Goal: Task Accomplishment & Management: Use online tool/utility

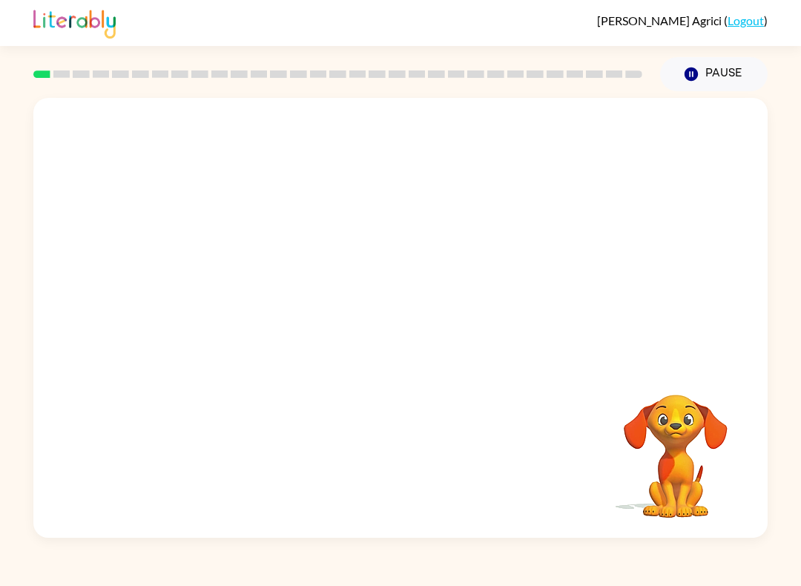
click at [705, 433] on video "Your browser must support playing .mp4 files to use Literably. Please try using…" at bounding box center [675, 446] width 148 height 148
click at [788, 419] on div "Your browser must support playing .mp4 files to use Literably. Please try using…" at bounding box center [400, 314] width 801 height 446
click at [431, 307] on div at bounding box center [400, 325] width 95 height 54
click at [391, 320] on div at bounding box center [400, 325] width 95 height 54
click at [713, 443] on video "Your browser must support playing .mp4 files to use Literably. Please try using…" at bounding box center [675, 446] width 148 height 148
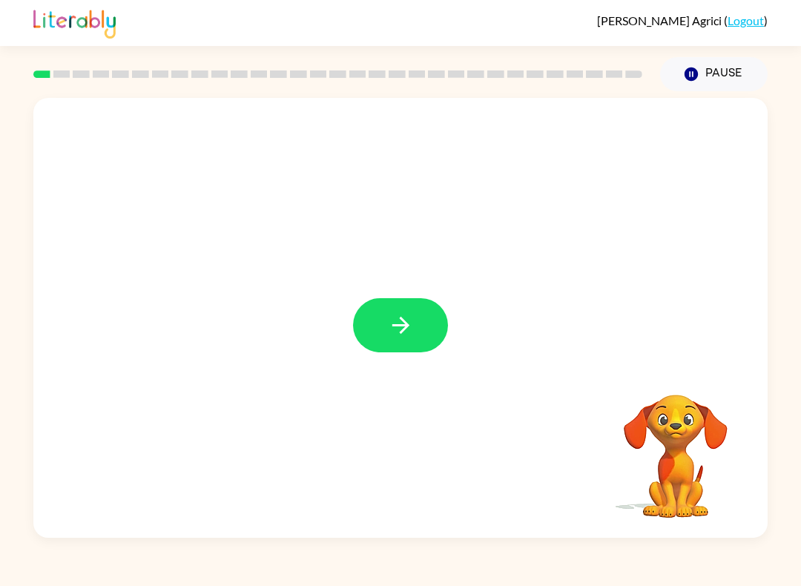
click at [438, 326] on button "button" at bounding box center [400, 325] width 95 height 54
click at [751, 458] on div at bounding box center [400, 459] width 705 height 127
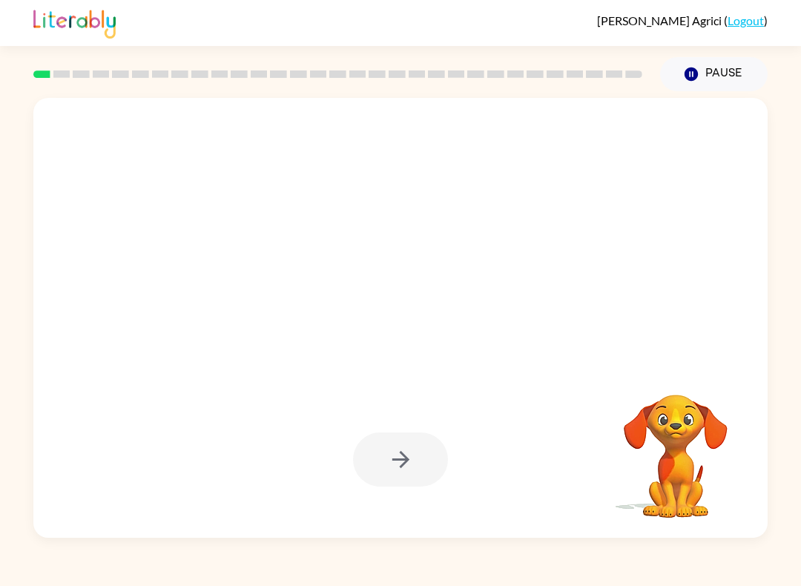
click at [409, 462] on div at bounding box center [400, 459] width 95 height 54
click at [403, 466] on div at bounding box center [400, 459] width 95 height 54
click at [409, 493] on div at bounding box center [400, 459] width 705 height 127
click at [432, 465] on div at bounding box center [400, 459] width 95 height 54
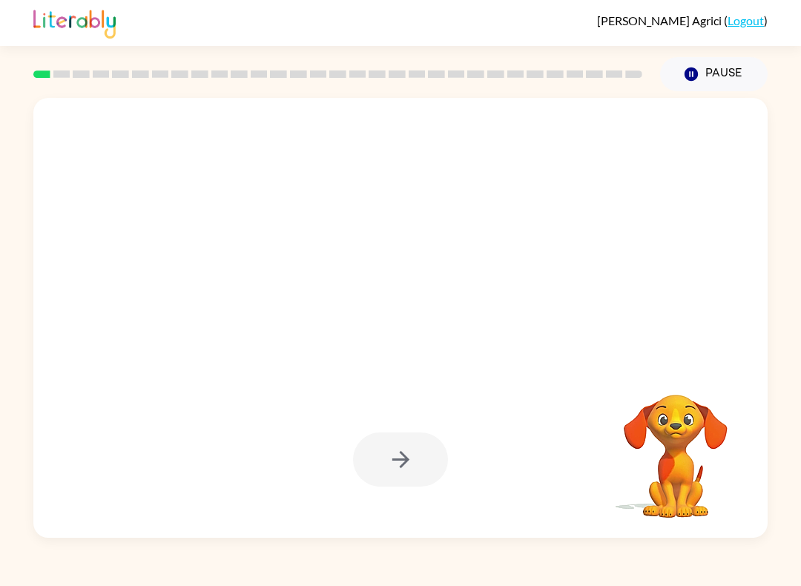
click at [414, 452] on div at bounding box center [400, 459] width 95 height 54
click at [420, 474] on div at bounding box center [400, 459] width 95 height 54
click at [419, 474] on div at bounding box center [400, 459] width 95 height 54
click at [512, 466] on div at bounding box center [400, 459] width 705 height 127
click at [555, 445] on div at bounding box center [400, 459] width 705 height 127
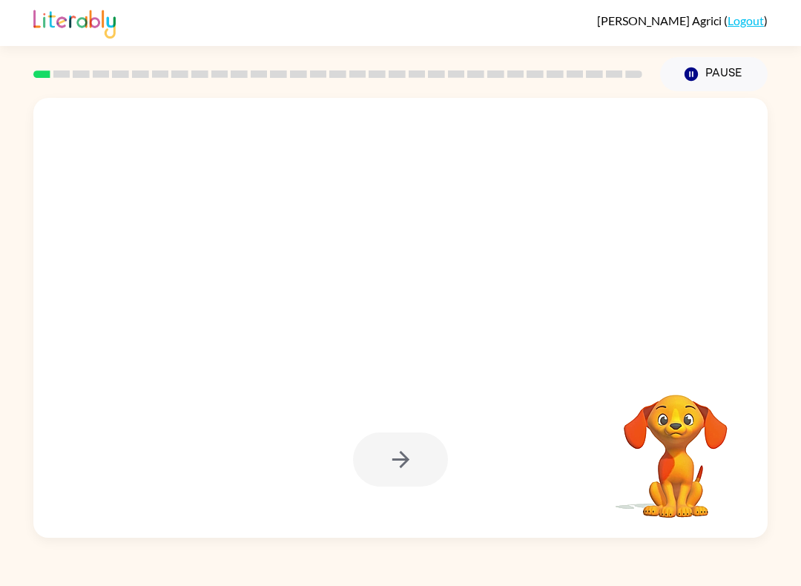
click at [447, 457] on div at bounding box center [400, 459] width 95 height 54
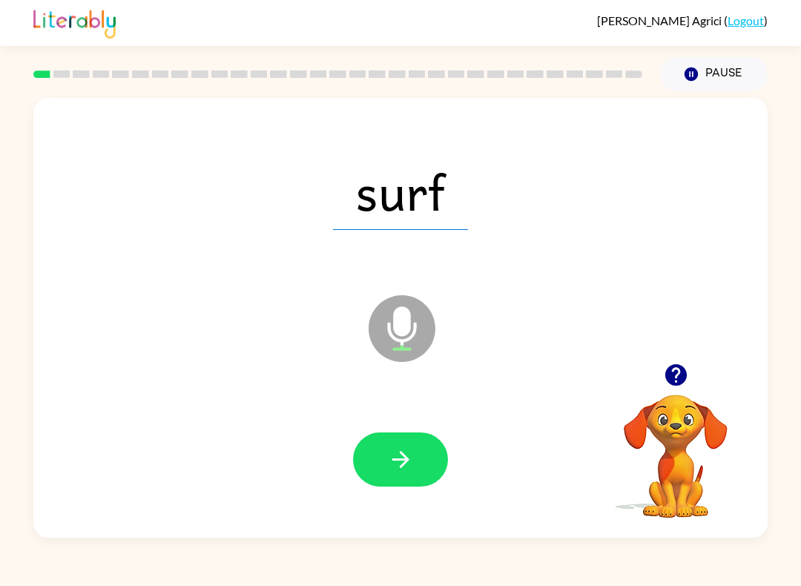
click at [392, 458] on icon "button" at bounding box center [401, 459] width 26 height 26
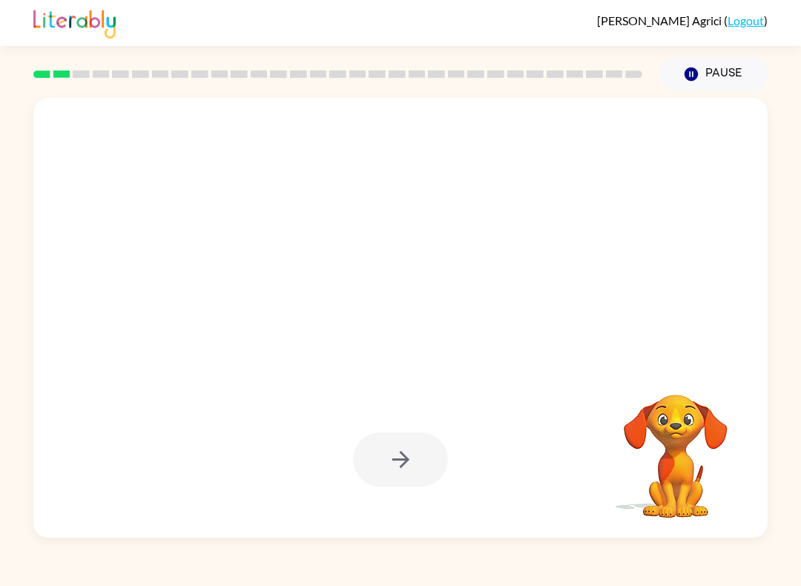
click at [436, 478] on div at bounding box center [400, 459] width 95 height 54
click at [411, 460] on div at bounding box center [400, 459] width 95 height 54
click at [436, 470] on div at bounding box center [400, 459] width 95 height 54
click at [487, 536] on div at bounding box center [400, 318] width 734 height 440
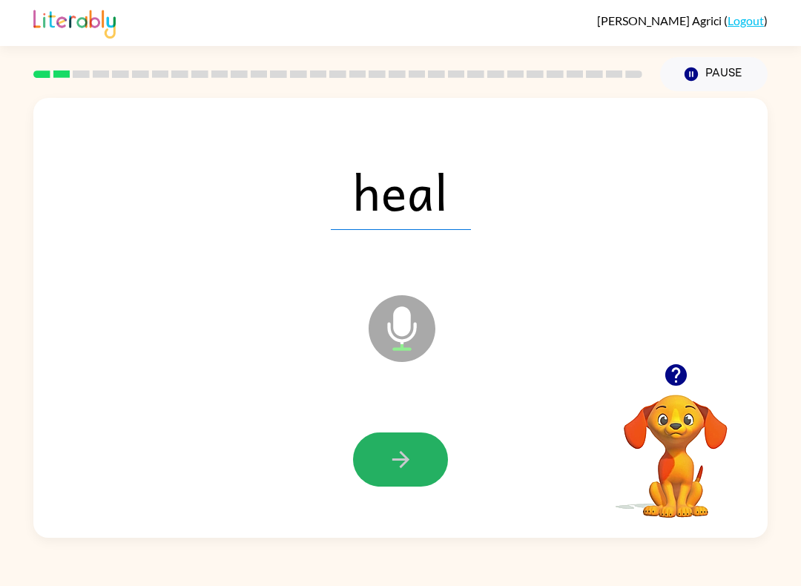
click at [425, 465] on button "button" at bounding box center [400, 459] width 95 height 54
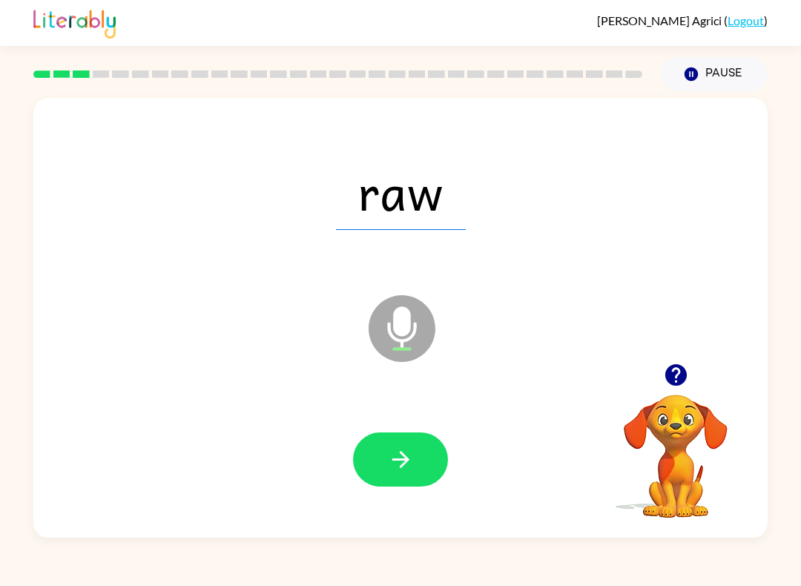
click at [423, 454] on button "button" at bounding box center [400, 459] width 95 height 54
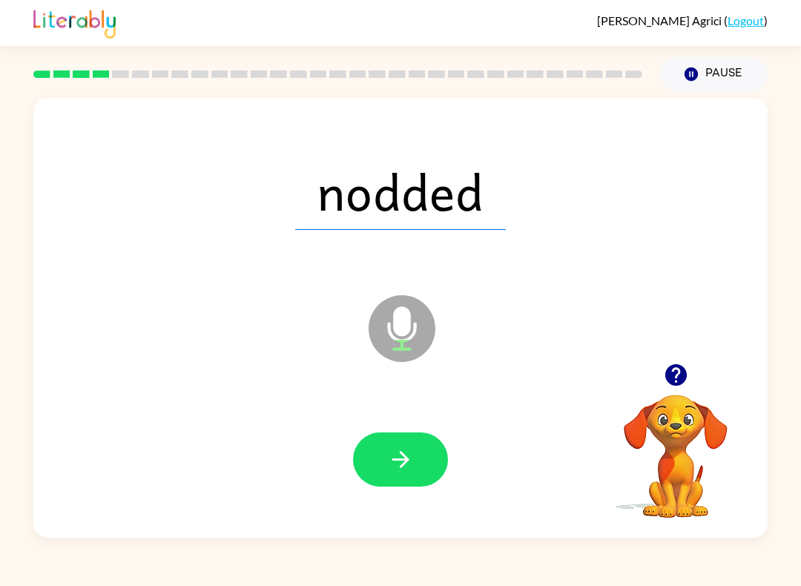
click at [427, 449] on button "button" at bounding box center [400, 459] width 95 height 54
click at [425, 466] on button "button" at bounding box center [400, 459] width 95 height 54
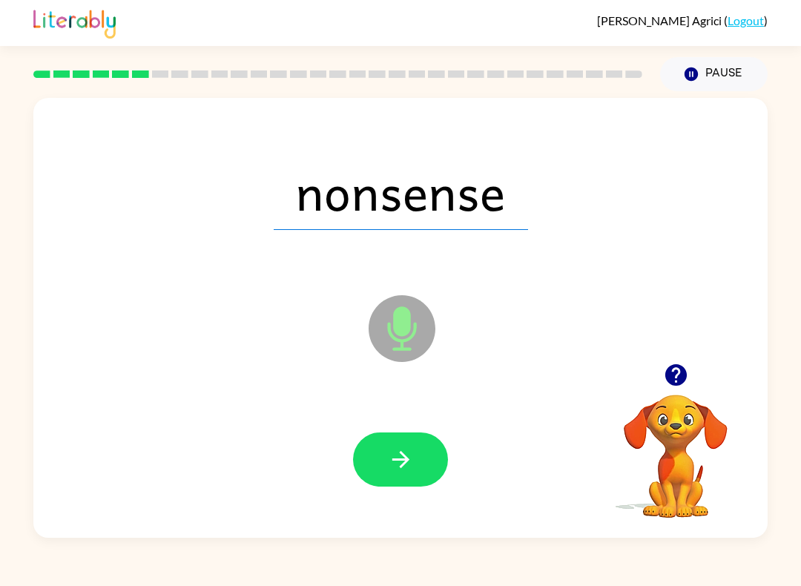
click at [401, 460] on icon "button" at bounding box center [400, 459] width 17 height 17
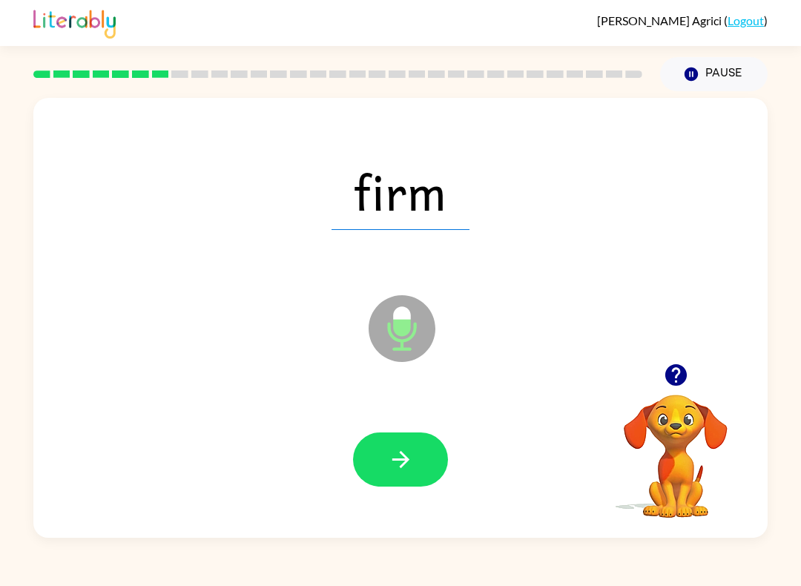
click at [427, 484] on button "button" at bounding box center [400, 459] width 95 height 54
click at [395, 466] on icon "button" at bounding box center [401, 459] width 26 height 26
click at [389, 441] on button "button" at bounding box center [400, 459] width 95 height 54
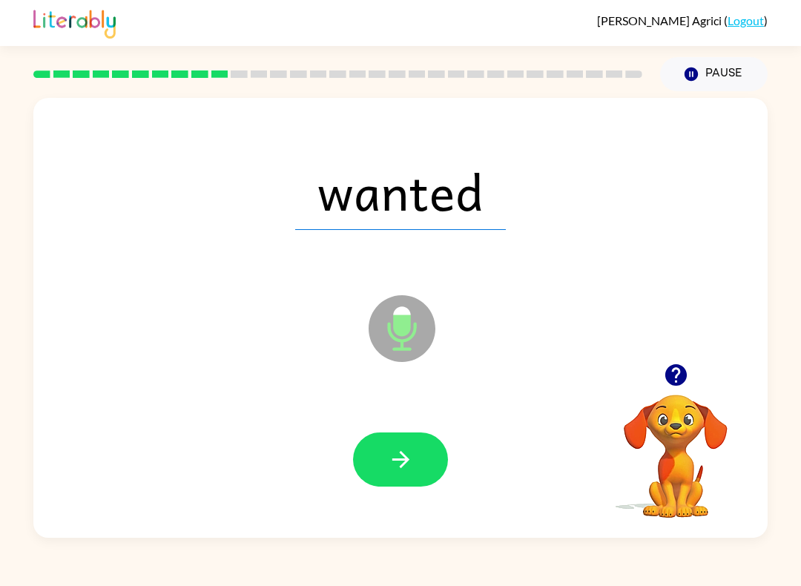
click at [420, 451] on button "button" at bounding box center [400, 459] width 95 height 54
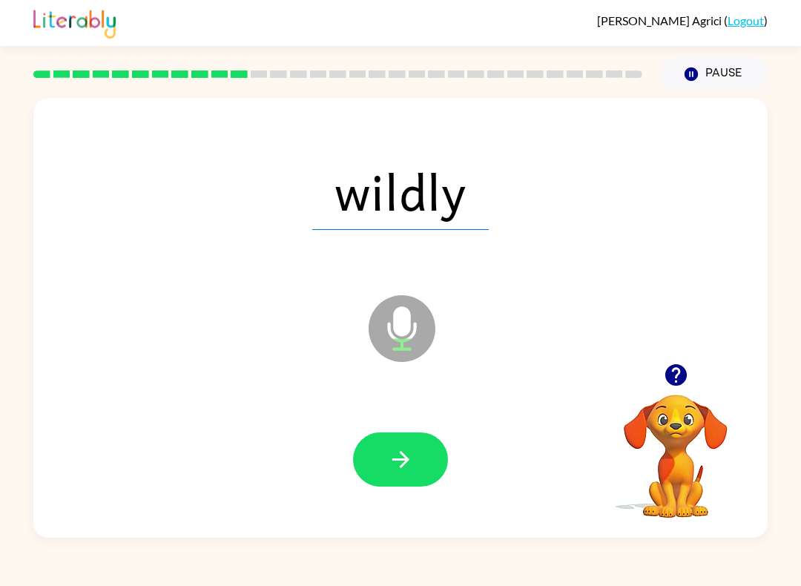
click at [403, 458] on icon "button" at bounding box center [401, 459] width 26 height 26
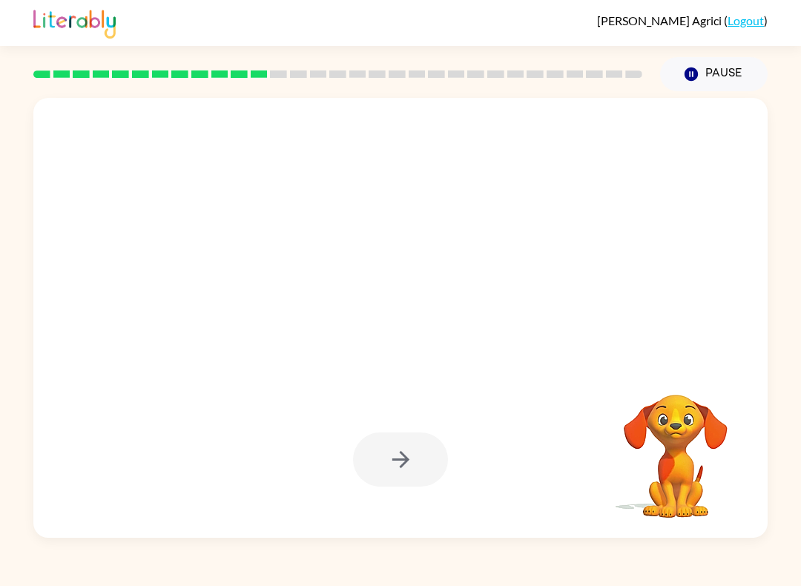
click at [408, 486] on div at bounding box center [400, 459] width 95 height 54
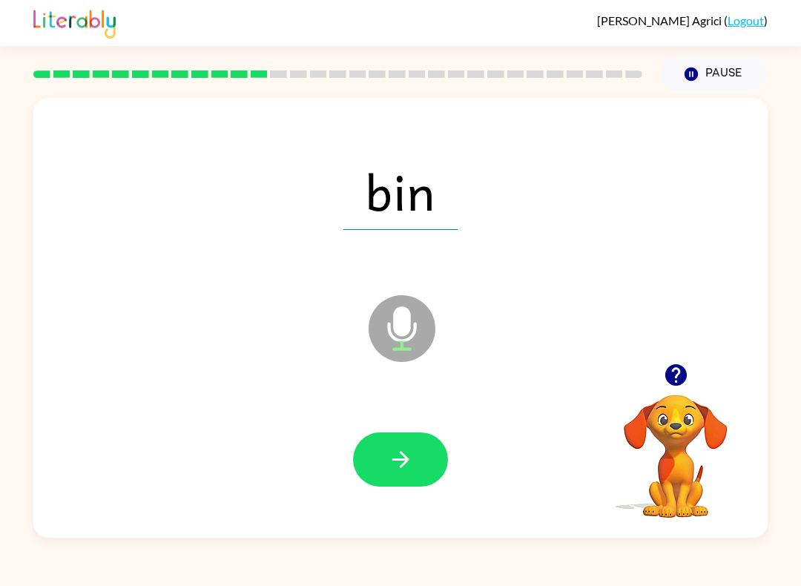
click at [432, 444] on button "button" at bounding box center [400, 459] width 95 height 54
click at [733, 369] on div "bin Microphone The Microphone is here when it is your turn to talk" at bounding box center [400, 318] width 734 height 440
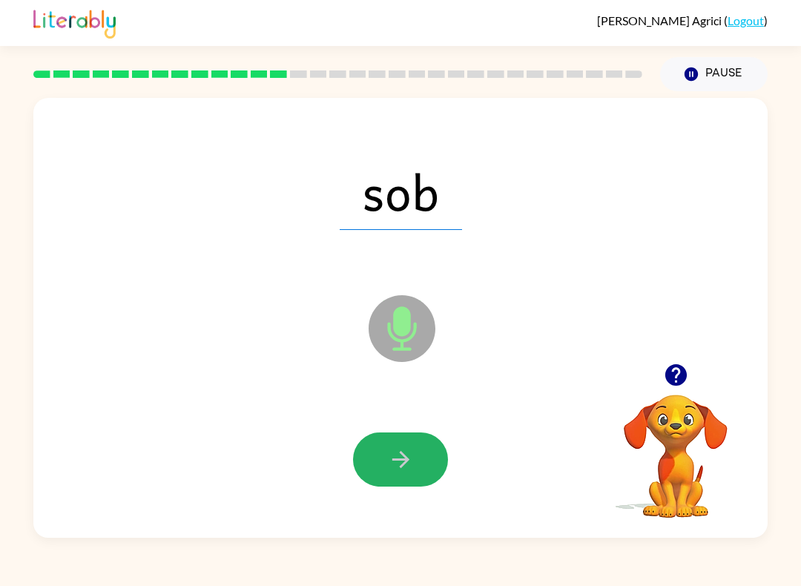
click at [410, 461] on icon "button" at bounding box center [401, 459] width 26 height 26
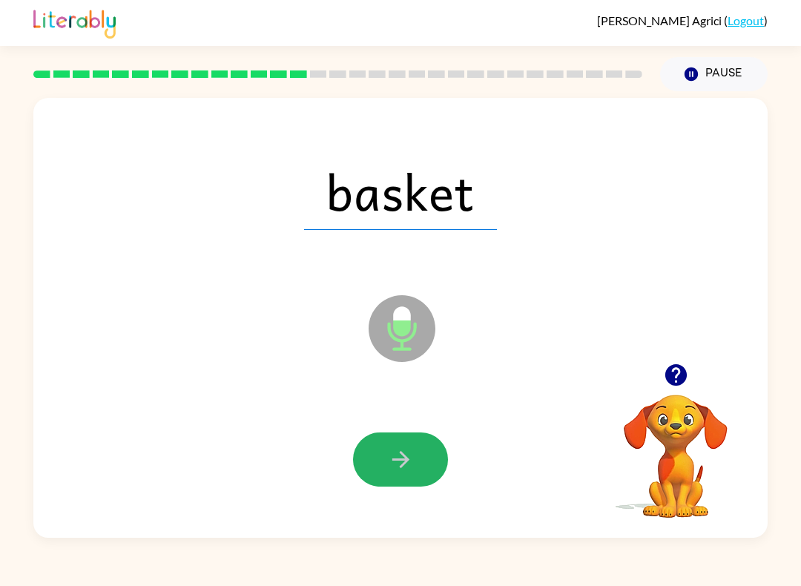
click at [416, 486] on button "button" at bounding box center [400, 459] width 95 height 54
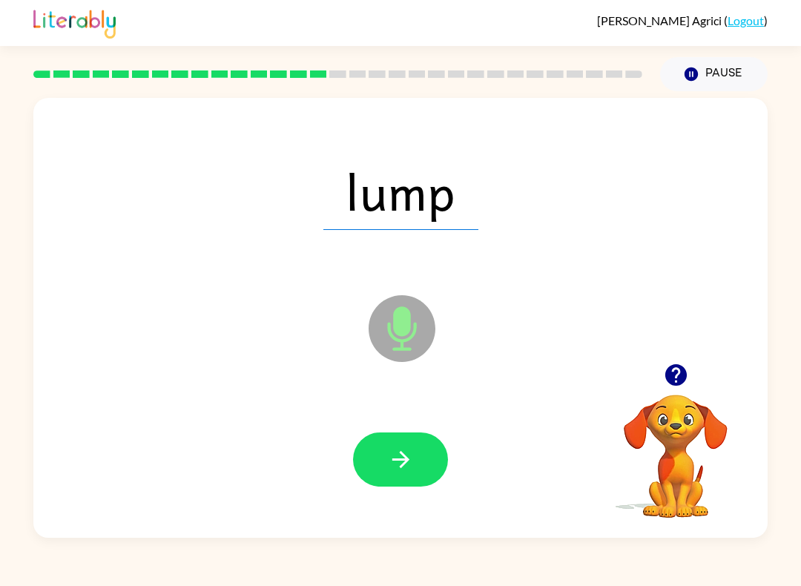
click at [425, 469] on button "button" at bounding box center [400, 459] width 95 height 54
click at [393, 473] on button "button" at bounding box center [400, 459] width 95 height 54
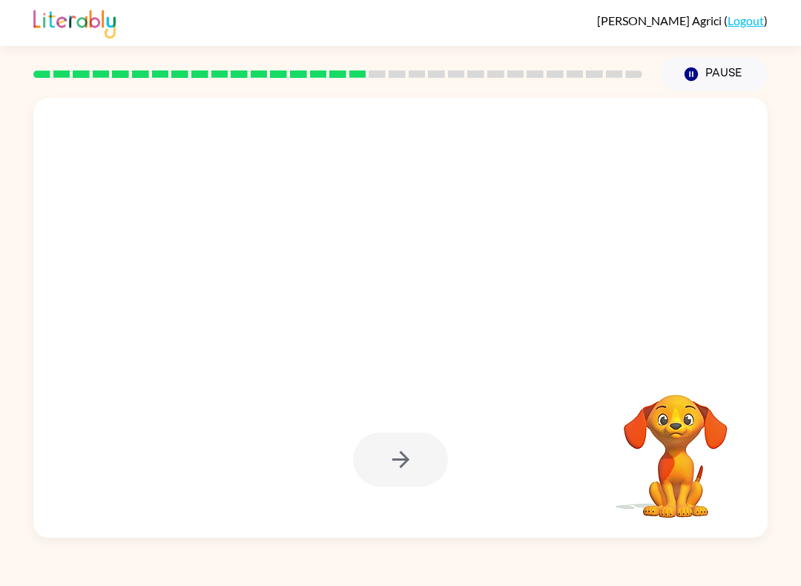
click at [409, 470] on div at bounding box center [400, 459] width 95 height 54
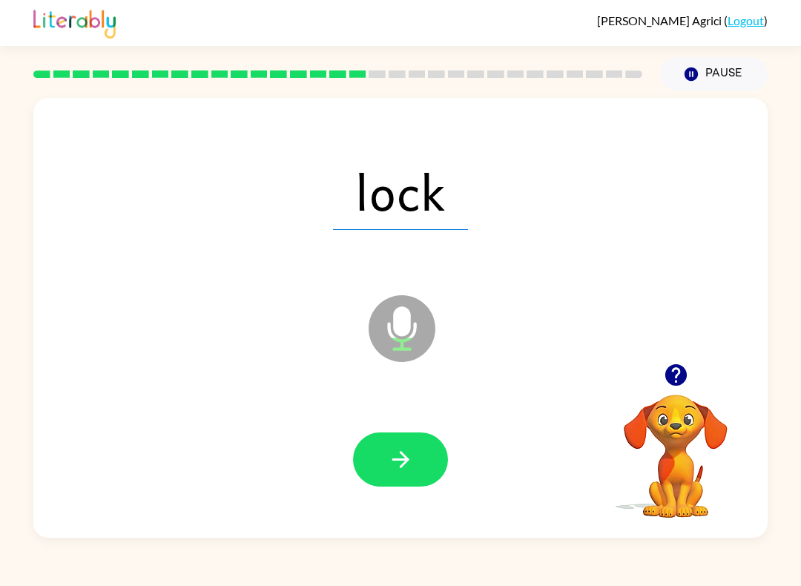
click at [394, 447] on icon "button" at bounding box center [401, 459] width 26 height 26
click at [413, 474] on button "button" at bounding box center [400, 459] width 95 height 54
click at [403, 463] on icon "button" at bounding box center [401, 459] width 26 height 26
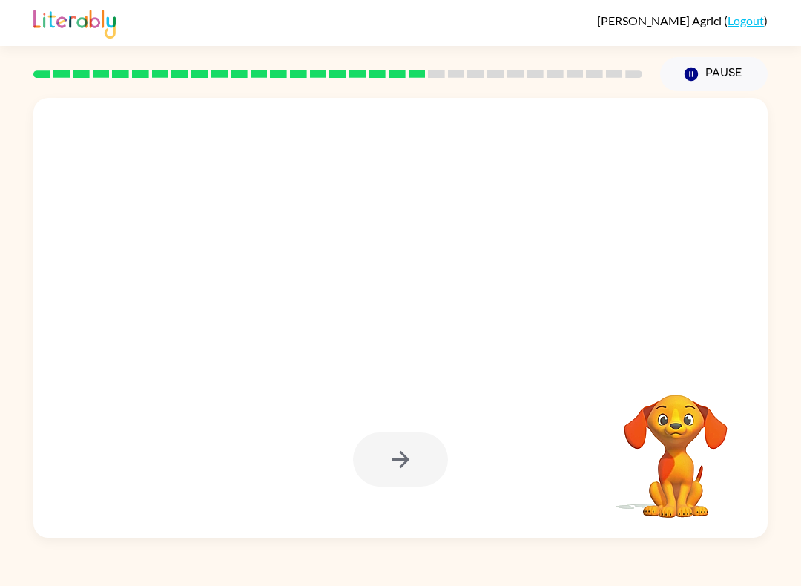
click at [743, 550] on div "[PERSON_NAME] ( Logout ) Pause Pause Your browser must support playing .mp4 fil…" at bounding box center [400, 293] width 801 height 586
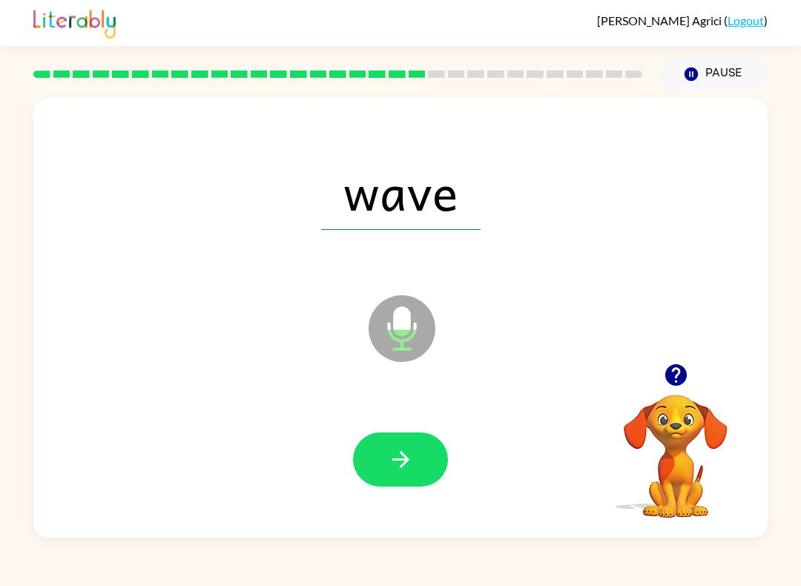
click at [402, 452] on icon "button" at bounding box center [401, 459] width 26 height 26
click at [406, 476] on button "button" at bounding box center [400, 459] width 95 height 54
click at [403, 462] on icon "button" at bounding box center [401, 459] width 26 height 26
click at [383, 449] on button "button" at bounding box center [400, 459] width 95 height 54
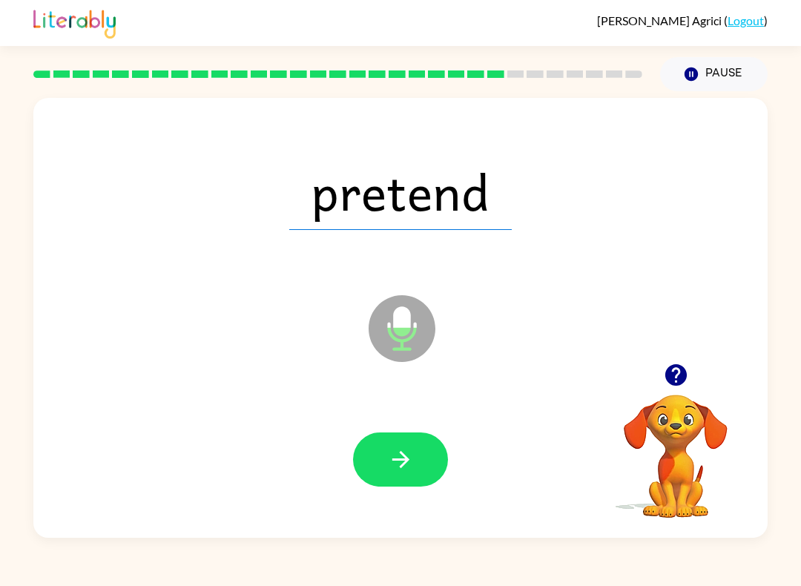
click at [402, 466] on icon "button" at bounding box center [400, 459] width 17 height 17
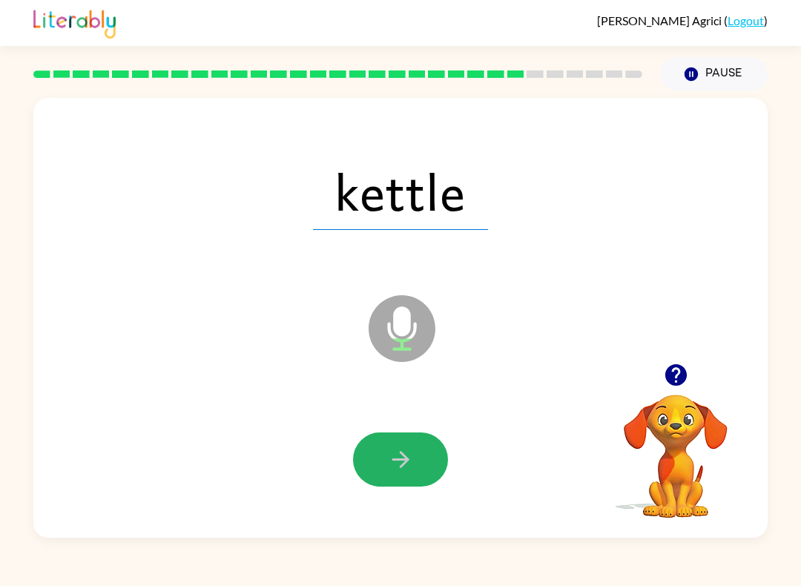
click at [409, 460] on icon "button" at bounding box center [400, 459] width 17 height 17
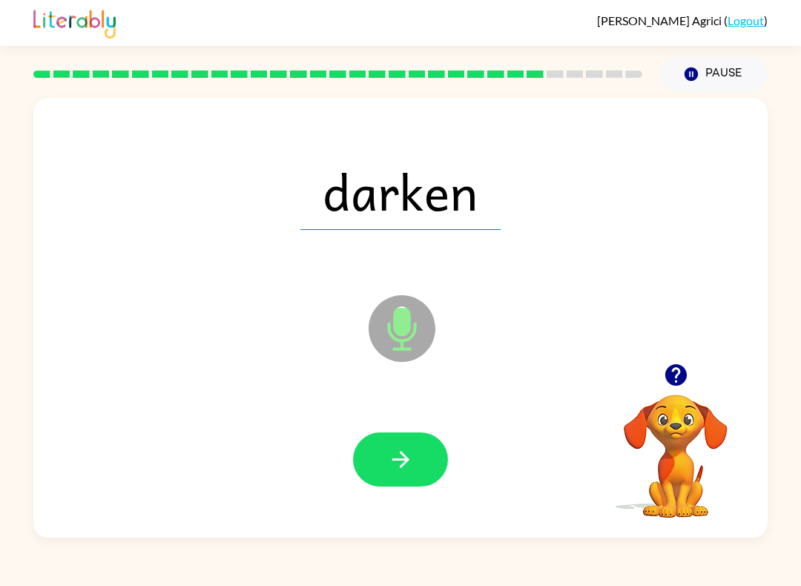
click at [412, 469] on icon "button" at bounding box center [401, 459] width 26 height 26
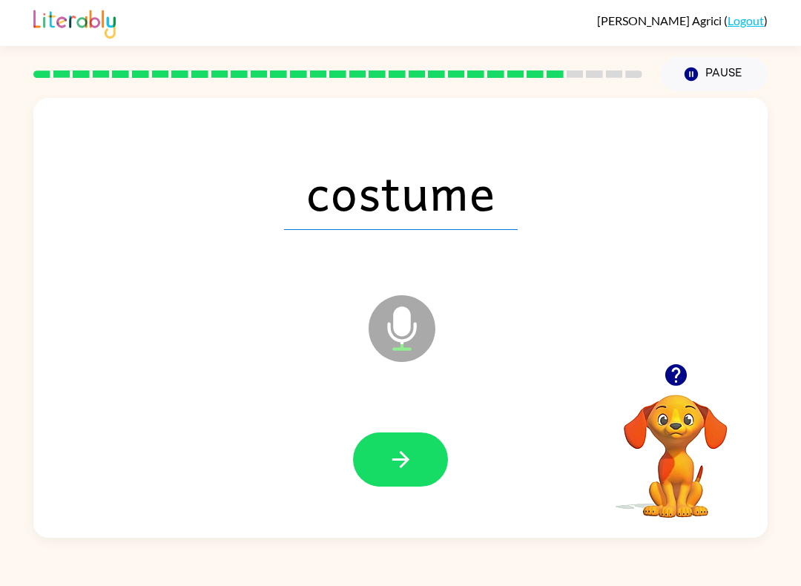
click at [419, 452] on button "button" at bounding box center [400, 459] width 95 height 54
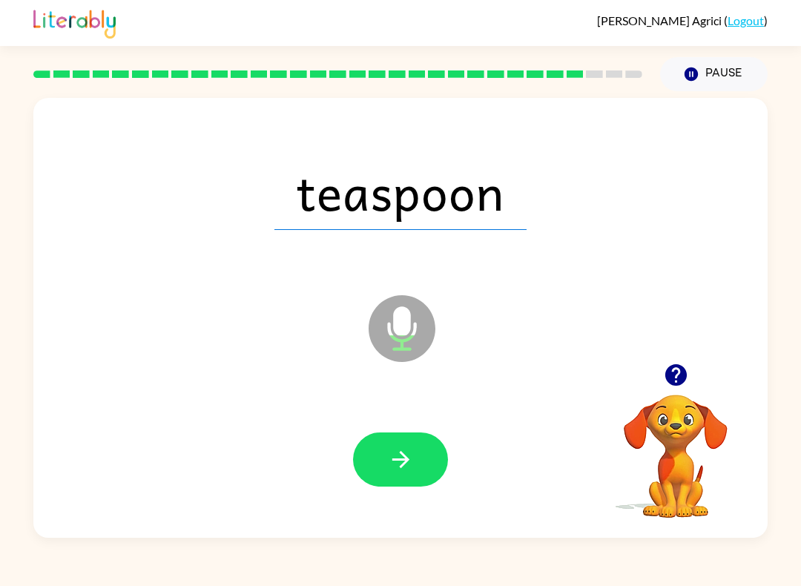
click at [398, 455] on icon "button" at bounding box center [401, 459] width 26 height 26
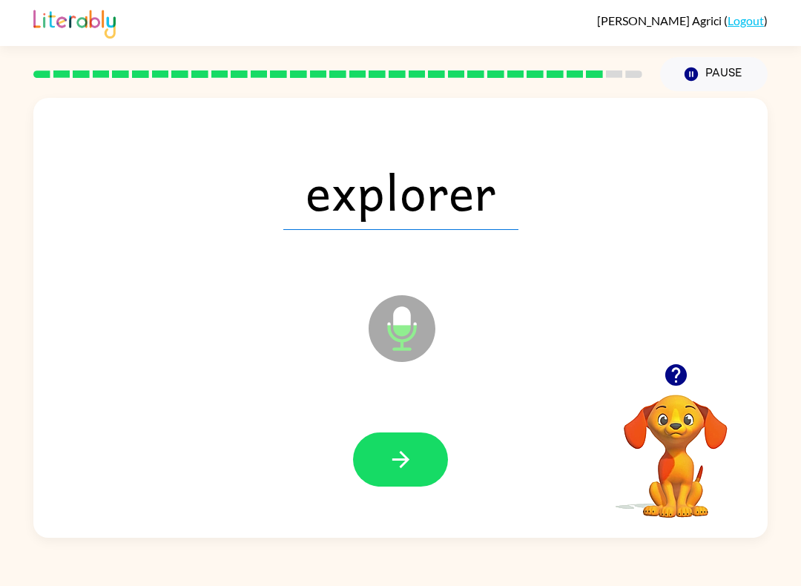
click at [425, 426] on div at bounding box center [400, 459] width 705 height 127
click at [409, 458] on icon "button" at bounding box center [401, 459] width 26 height 26
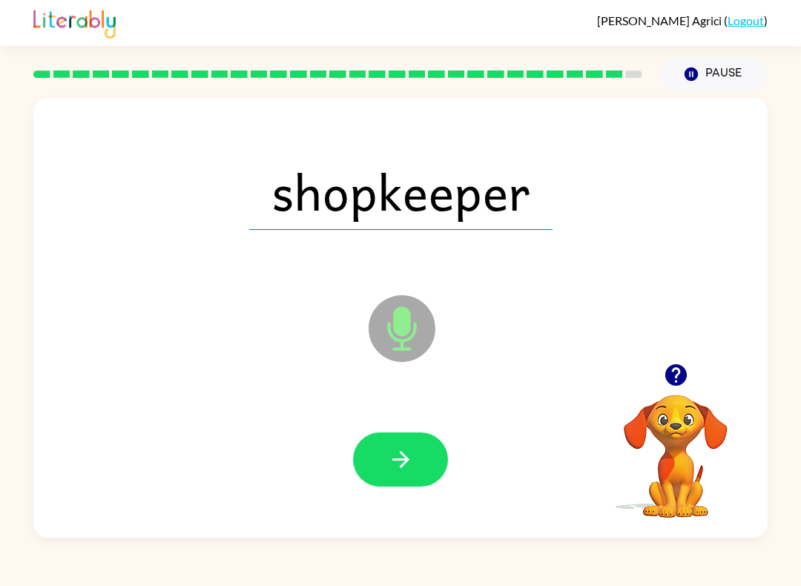
click at [390, 457] on icon "button" at bounding box center [401, 459] width 26 height 26
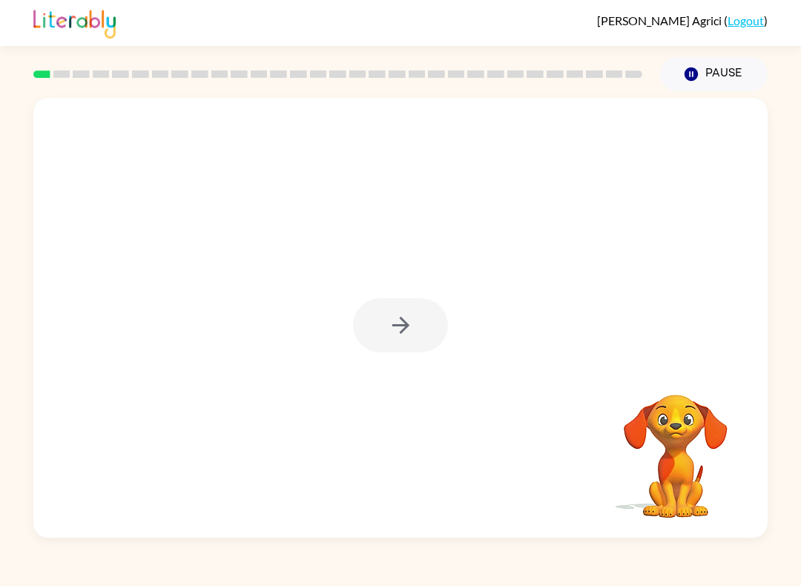
click at [435, 346] on div at bounding box center [400, 325] width 95 height 54
click at [415, 354] on div at bounding box center [400, 318] width 734 height 440
click at [438, 340] on button "button" at bounding box center [400, 325] width 95 height 54
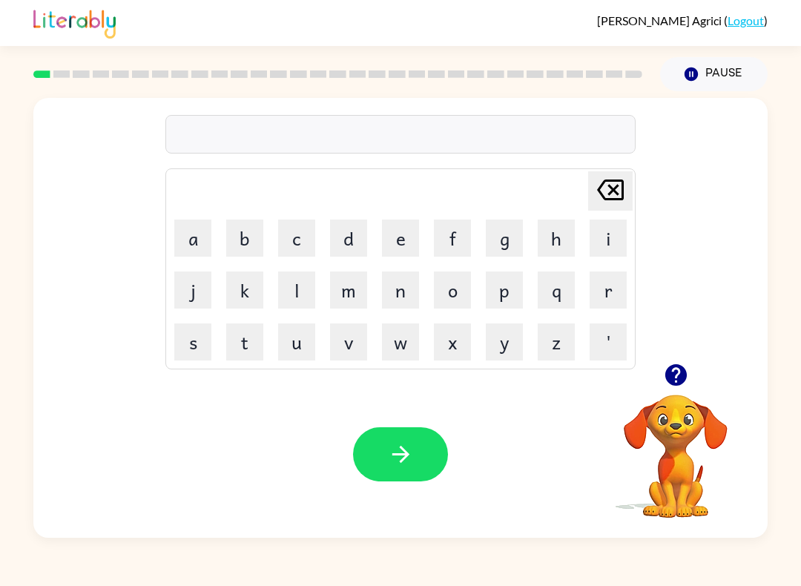
click at [414, 225] on button "e" at bounding box center [400, 238] width 37 height 37
click at [622, 188] on icon at bounding box center [610, 189] width 27 height 21
click at [242, 234] on button "b" at bounding box center [244, 238] width 37 height 37
click at [386, 244] on button "e" at bounding box center [400, 238] width 37 height 37
click at [503, 245] on button "g" at bounding box center [504, 238] width 37 height 37
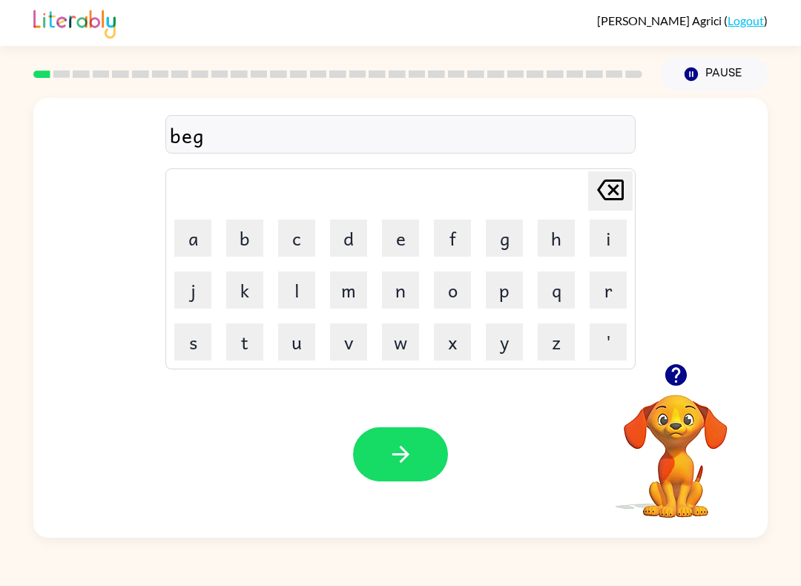
click at [414, 477] on button "button" at bounding box center [400, 454] width 95 height 54
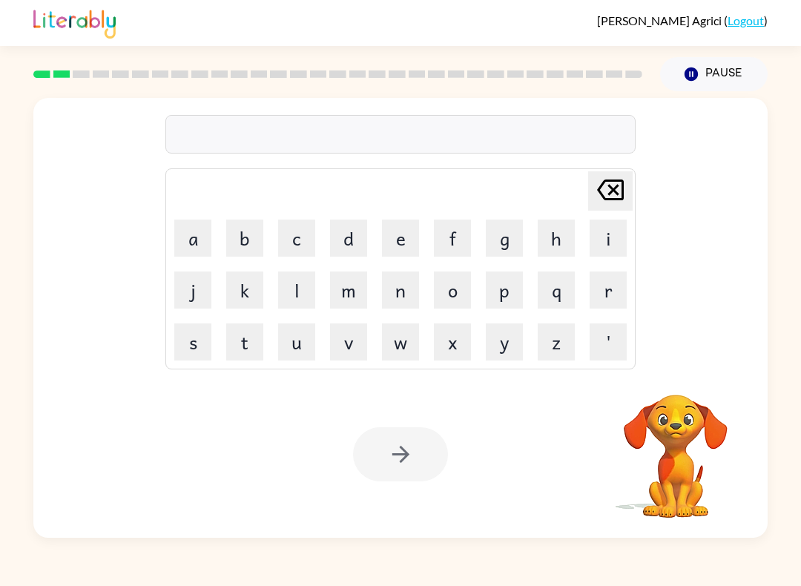
click at [297, 286] on button "l" at bounding box center [296, 289] width 37 height 37
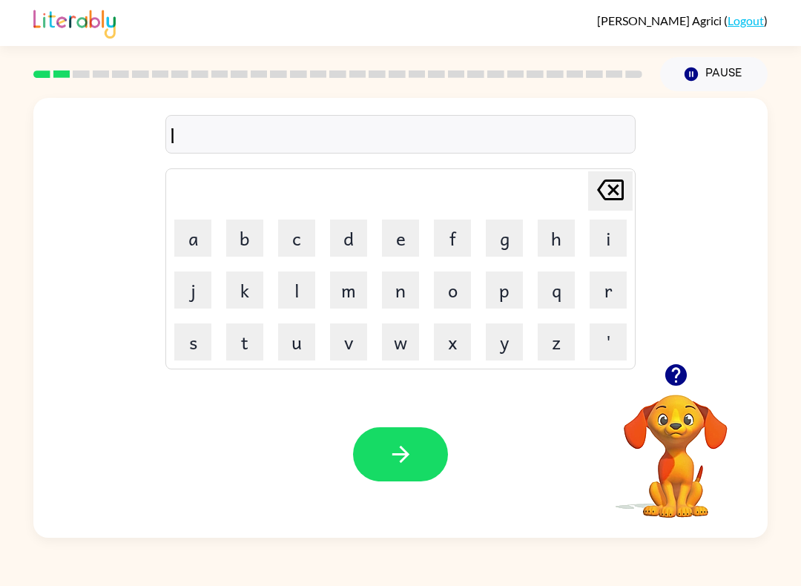
click at [453, 288] on button "o" at bounding box center [452, 289] width 37 height 37
click at [314, 326] on button "u" at bounding box center [296, 341] width 37 height 37
click at [248, 243] on button "b" at bounding box center [244, 238] width 37 height 37
click at [625, 191] on icon "Delete Delete last character input" at bounding box center [611, 190] width 36 height 36
click at [352, 231] on button "d" at bounding box center [348, 238] width 37 height 37
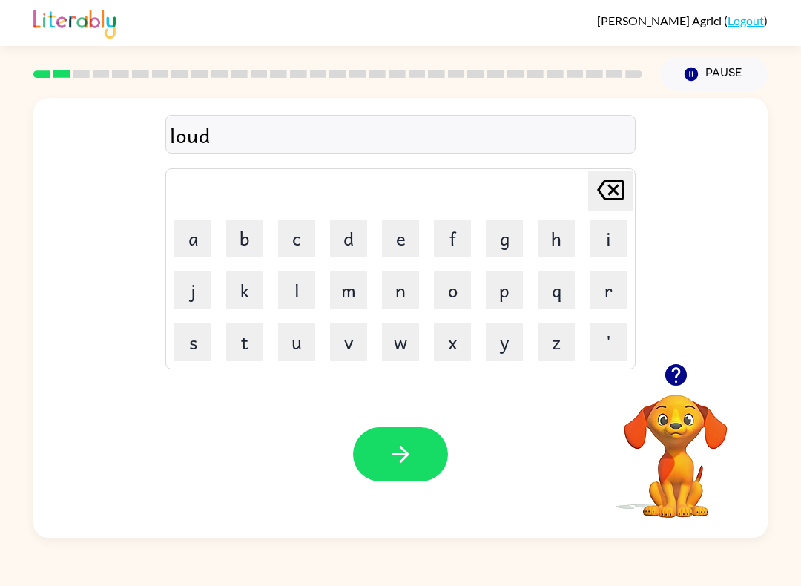
click at [388, 455] on icon "button" at bounding box center [401, 454] width 26 height 26
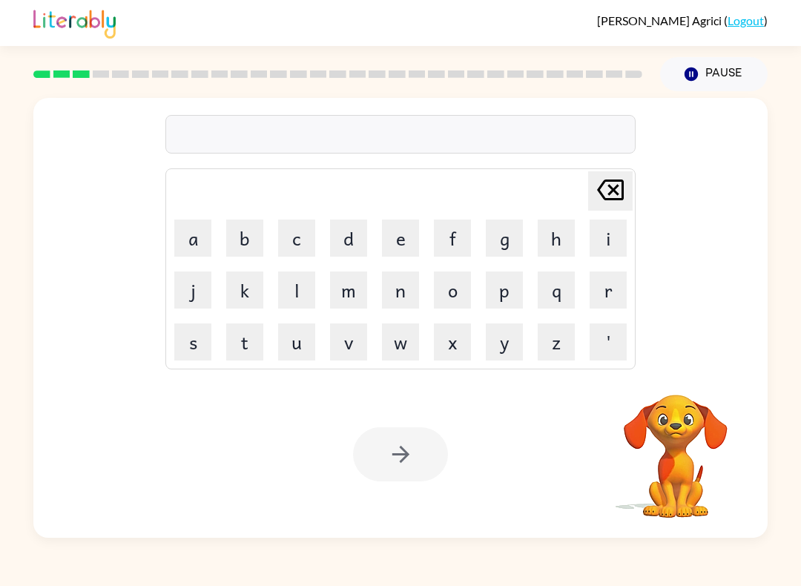
click at [352, 292] on button "m" at bounding box center [348, 289] width 37 height 37
click at [189, 243] on button "a" at bounding box center [192, 238] width 37 height 37
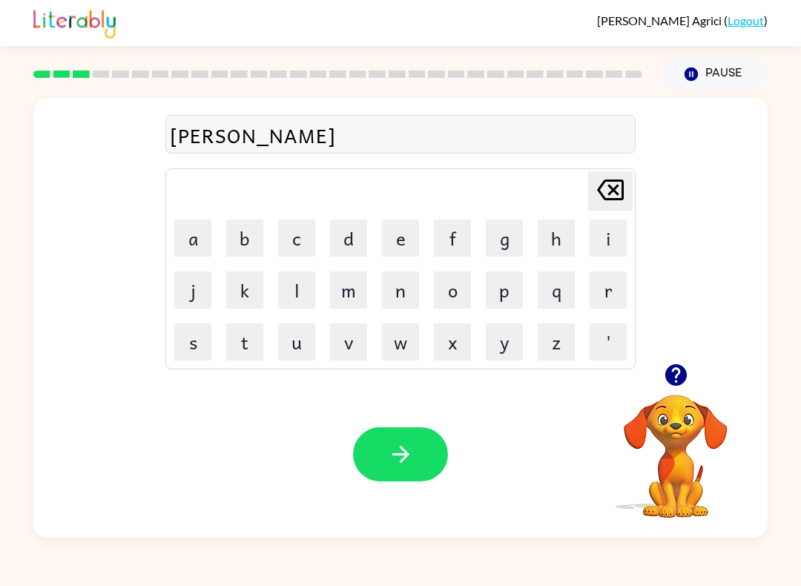
click at [421, 463] on button "button" at bounding box center [400, 454] width 95 height 54
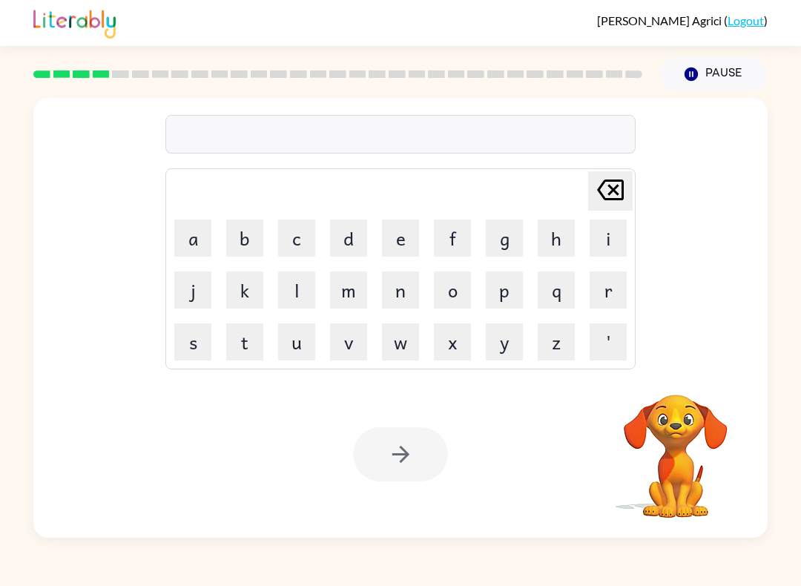
click at [398, 434] on div at bounding box center [400, 454] width 95 height 54
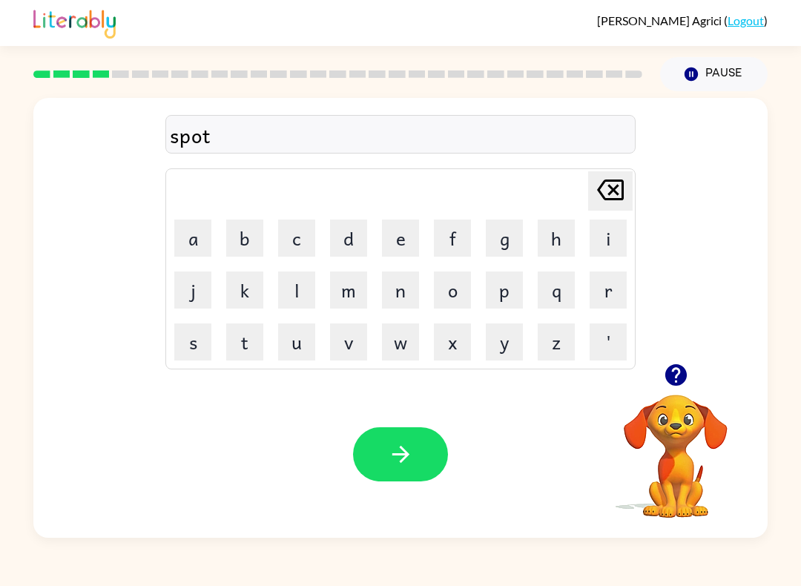
click at [419, 472] on button "button" at bounding box center [400, 454] width 95 height 54
click at [435, 476] on button "button" at bounding box center [400, 454] width 95 height 54
click at [624, 195] on icon at bounding box center [610, 189] width 27 height 21
click at [624, 194] on icon at bounding box center [610, 189] width 27 height 21
click at [607, 188] on icon "Delete Delete last character input" at bounding box center [611, 190] width 36 height 36
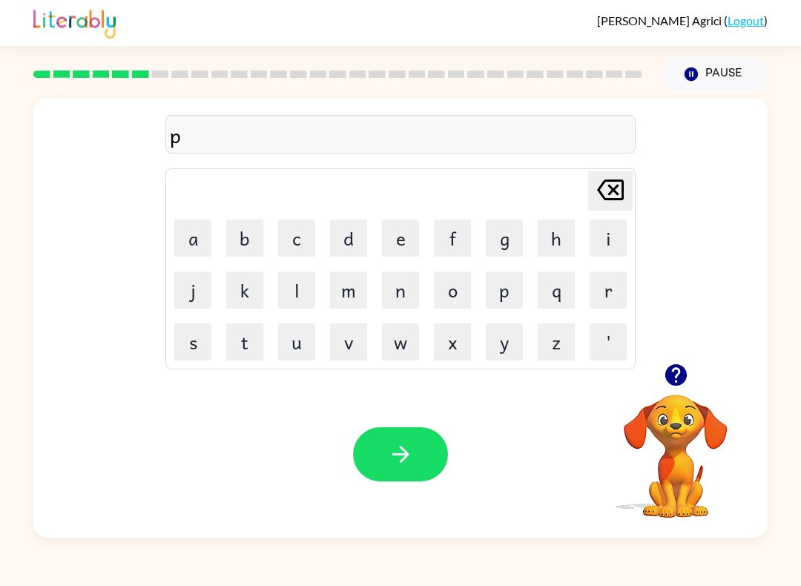
click at [607, 187] on icon "Delete Delete last character input" at bounding box center [611, 190] width 36 height 36
click at [618, 196] on icon "Delete Delete last character input" at bounding box center [611, 190] width 36 height 36
click at [509, 288] on button "p" at bounding box center [504, 289] width 37 height 37
click at [608, 228] on button "i" at bounding box center [608, 238] width 37 height 37
click at [403, 242] on button "e" at bounding box center [400, 238] width 37 height 37
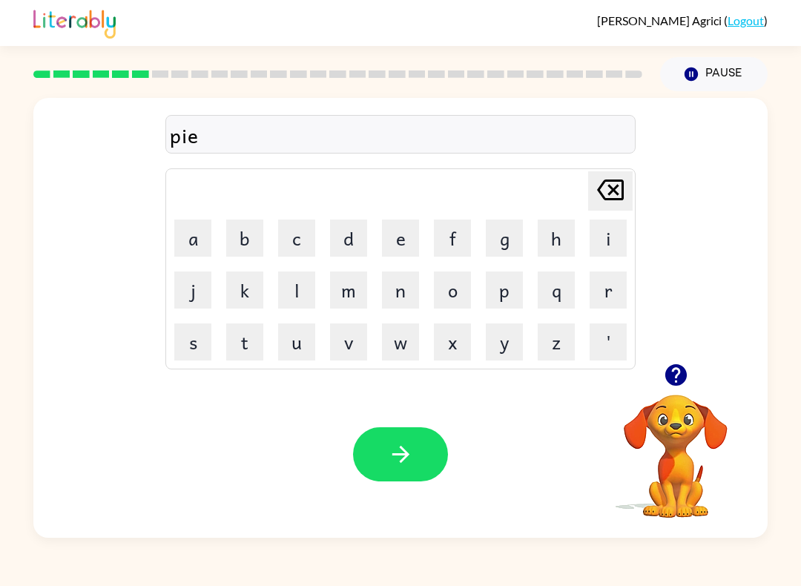
click at [395, 454] on icon "button" at bounding box center [401, 454] width 26 height 26
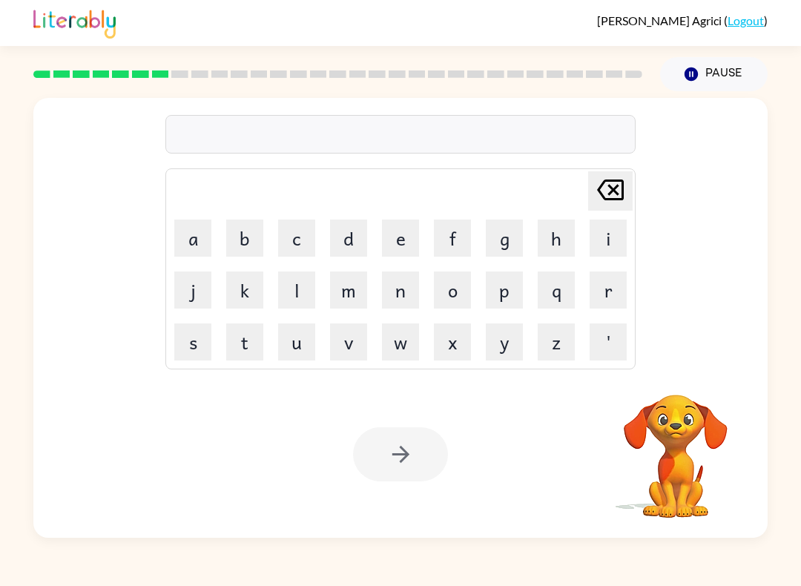
click at [186, 232] on button "a" at bounding box center [192, 238] width 37 height 37
click at [402, 291] on button "n" at bounding box center [400, 289] width 37 height 37
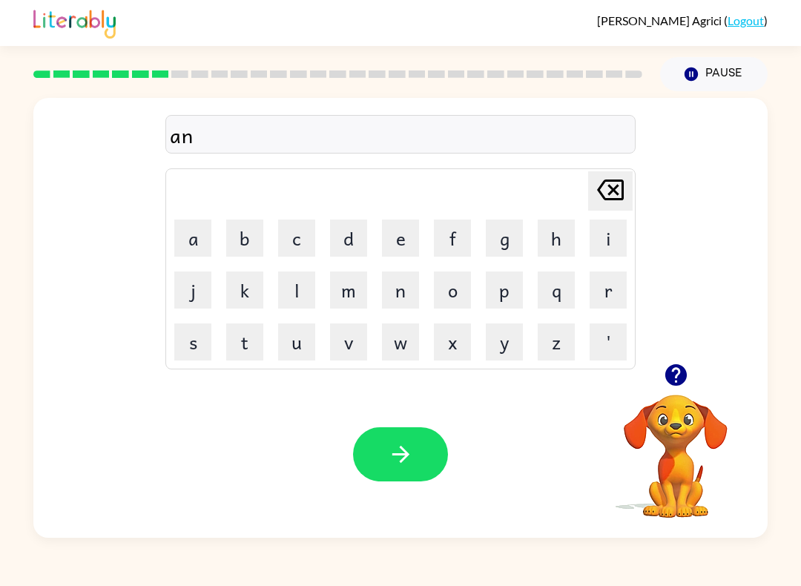
click at [294, 308] on button "l" at bounding box center [296, 289] width 37 height 37
click at [603, 188] on icon "Delete Delete last character input" at bounding box center [611, 190] width 36 height 36
click at [248, 291] on button "k" at bounding box center [244, 289] width 37 height 37
click at [607, 220] on button "i" at bounding box center [608, 238] width 37 height 37
click at [607, 190] on icon "Delete Delete last character input" at bounding box center [611, 190] width 36 height 36
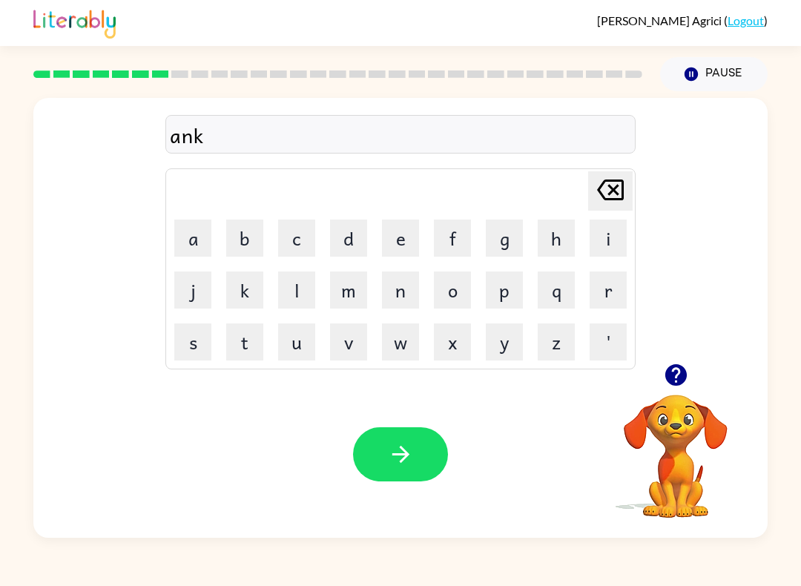
click at [300, 303] on button "l" at bounding box center [296, 289] width 37 height 37
click at [406, 240] on button "e" at bounding box center [400, 238] width 37 height 37
click at [412, 432] on button "button" at bounding box center [400, 454] width 95 height 54
click at [430, 478] on button "button" at bounding box center [400, 454] width 95 height 54
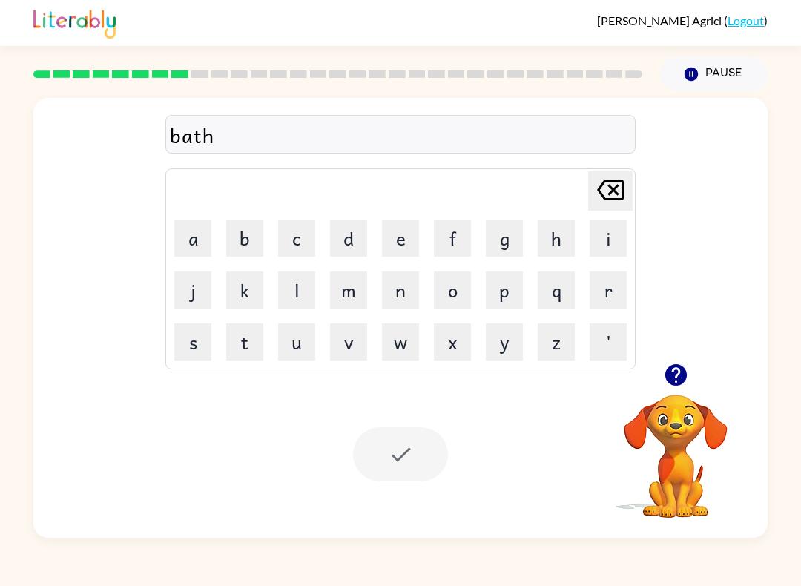
click at [437, 470] on div at bounding box center [400, 454] width 95 height 54
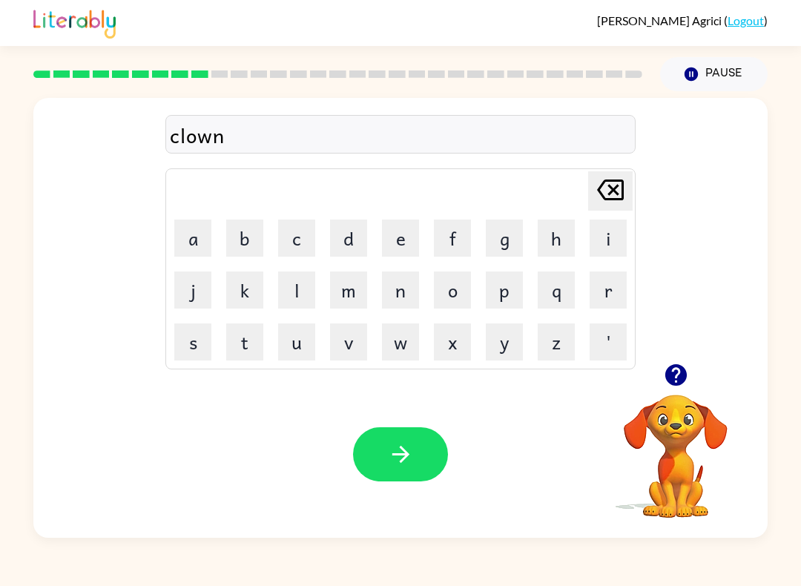
click at [430, 479] on button "button" at bounding box center [400, 454] width 95 height 54
click at [438, 438] on button "button" at bounding box center [400, 454] width 95 height 54
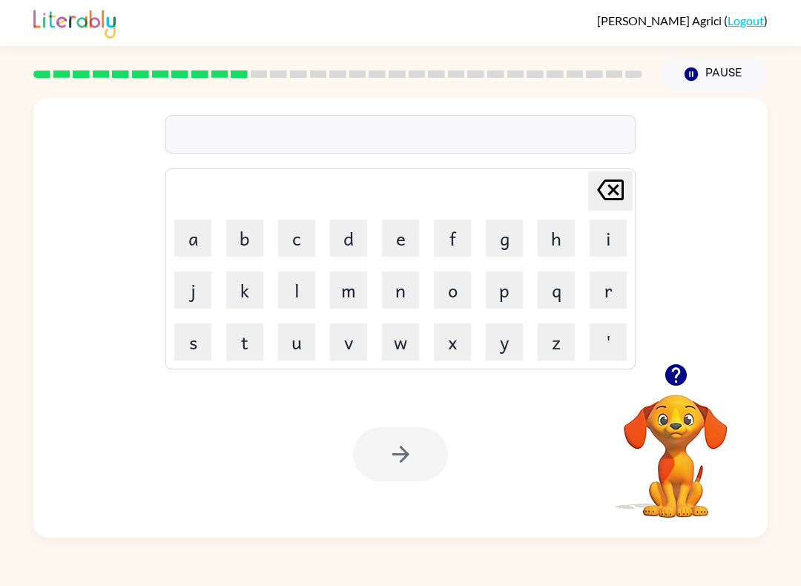
click at [299, 234] on button "c" at bounding box center [296, 238] width 37 height 37
click at [452, 301] on button "o" at bounding box center [452, 289] width 37 height 37
click at [357, 228] on button "d" at bounding box center [348, 238] width 37 height 37
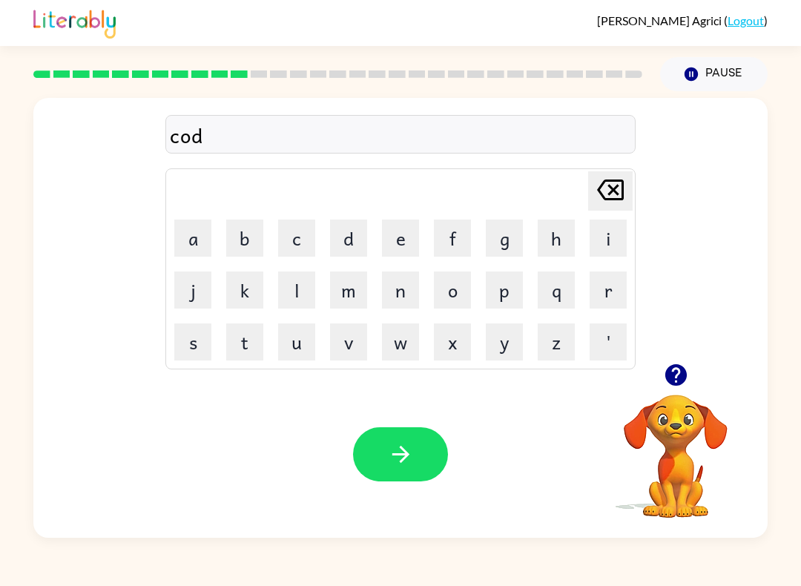
click at [411, 237] on button "e" at bounding box center [400, 238] width 37 height 37
click at [409, 469] on button "button" at bounding box center [400, 454] width 95 height 54
click at [418, 460] on button "button" at bounding box center [400, 454] width 95 height 54
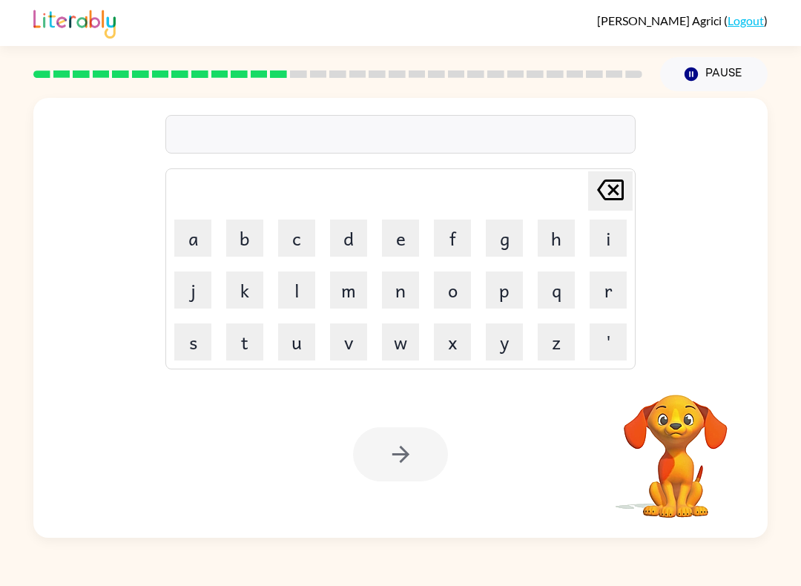
click at [407, 464] on div at bounding box center [400, 454] width 95 height 54
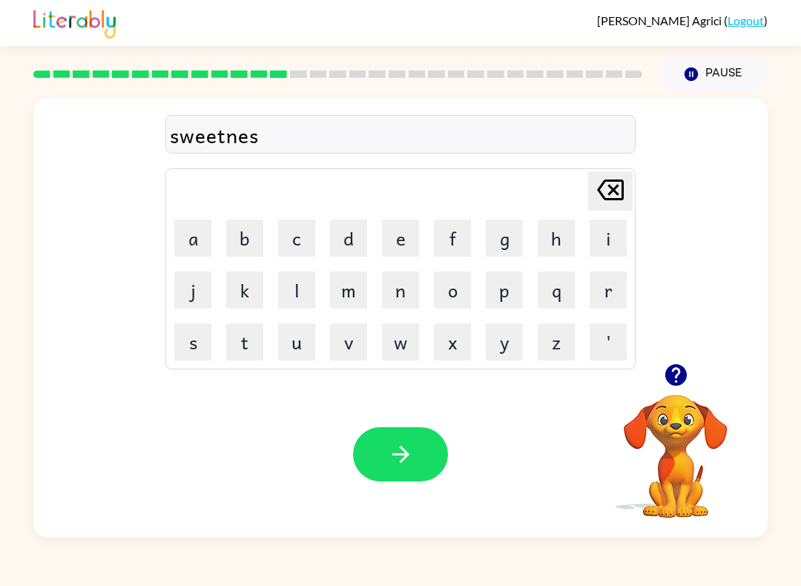
click at [408, 474] on button "button" at bounding box center [400, 454] width 95 height 54
click at [453, 443] on div "Your browser must support playing .mp4 files to use Literably. Please try using…" at bounding box center [400, 454] width 734 height 167
click at [424, 449] on button "button" at bounding box center [400, 454] width 95 height 54
click at [411, 454] on icon "button" at bounding box center [401, 454] width 26 height 26
click at [431, 457] on button "button" at bounding box center [400, 454] width 95 height 54
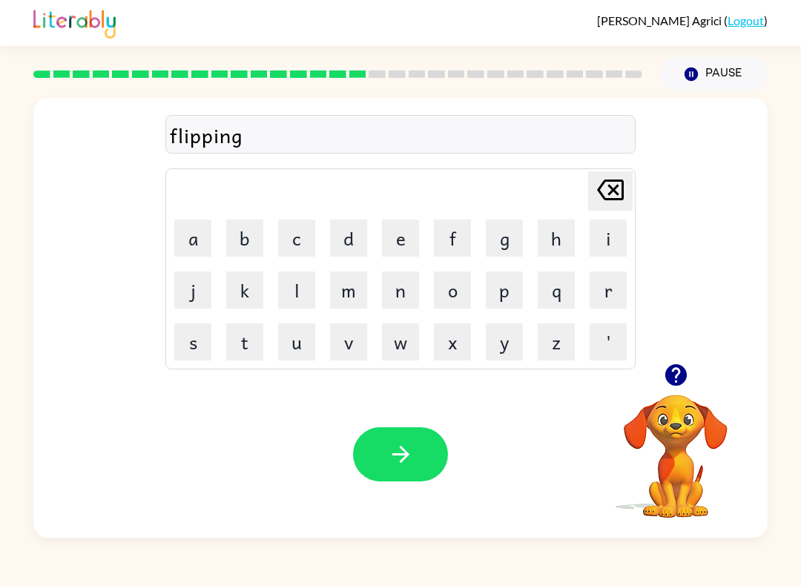
click at [429, 469] on button "button" at bounding box center [400, 454] width 95 height 54
click at [418, 461] on button "button" at bounding box center [400, 454] width 95 height 54
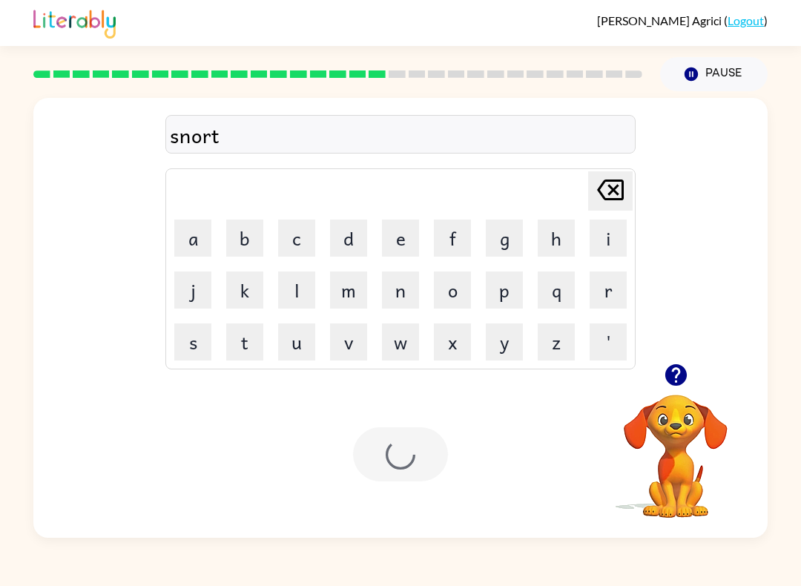
click at [418, 461] on div at bounding box center [400, 454] width 95 height 54
click at [399, 474] on button "button" at bounding box center [400, 454] width 95 height 54
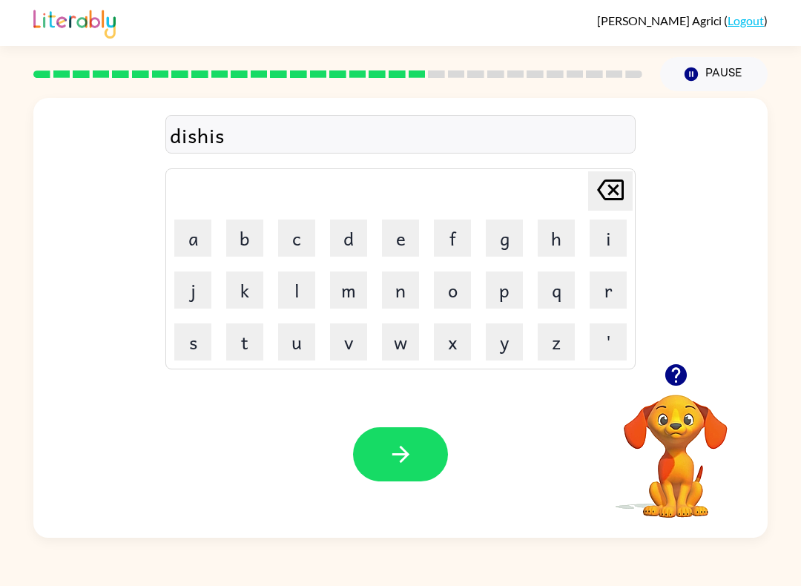
click at [424, 494] on div "Your browser must support playing .mp4 files to use Literably. Please try using…" at bounding box center [400, 454] width 734 height 167
click at [411, 464] on icon "button" at bounding box center [401, 454] width 26 height 26
click at [424, 470] on button "button" at bounding box center [400, 454] width 95 height 54
click at [446, 446] on button "button" at bounding box center [400, 454] width 95 height 54
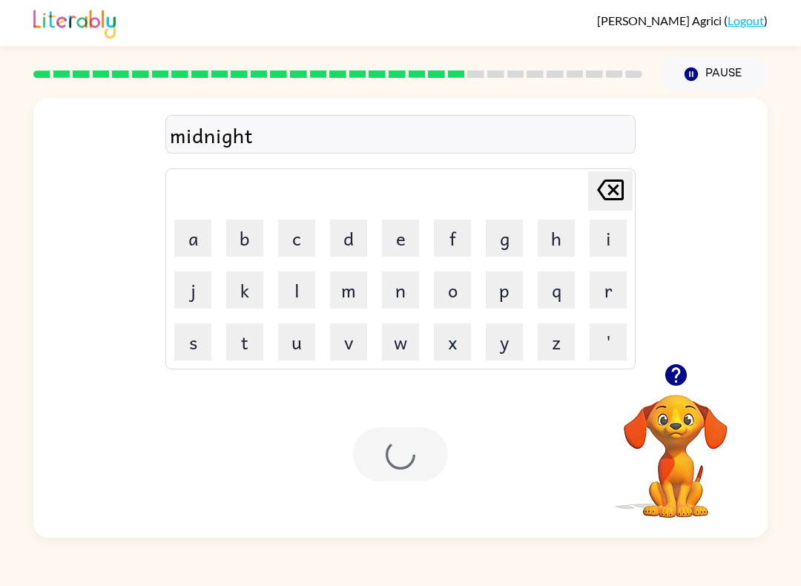
click at [449, 449] on div "Your browser must support playing .mp4 files to use Literably. Please try using…" at bounding box center [400, 454] width 734 height 167
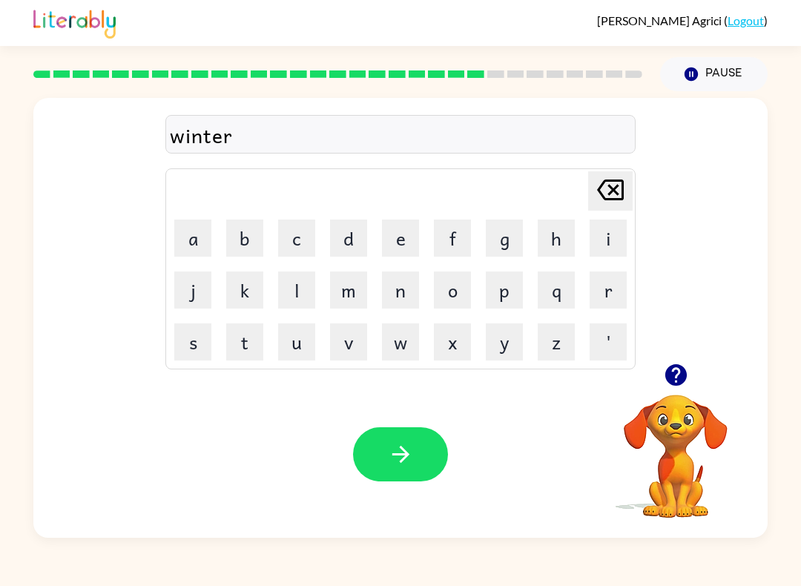
click at [402, 454] on icon "button" at bounding box center [401, 454] width 26 height 26
click at [408, 466] on icon "button" at bounding box center [401, 454] width 26 height 26
click at [423, 481] on button "button" at bounding box center [400, 454] width 95 height 54
click at [407, 456] on icon "button" at bounding box center [400, 454] width 17 height 17
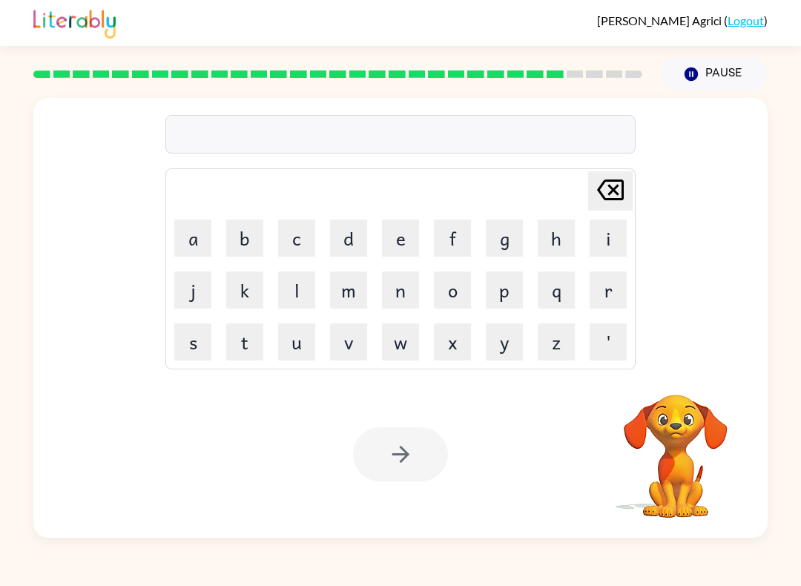
click at [747, 461] on video "Your browser must support playing .mp4 files to use Literably. Please try using…" at bounding box center [675, 446] width 148 height 148
click at [682, 430] on video "Your browser must support playing .mp4 files to use Literably. Please try using…" at bounding box center [675, 446] width 148 height 148
click at [692, 448] on video "Your browser must support playing .mp4 files to use Literably. Please try using…" at bounding box center [675, 446] width 148 height 148
click at [399, 472] on button "button" at bounding box center [400, 454] width 95 height 54
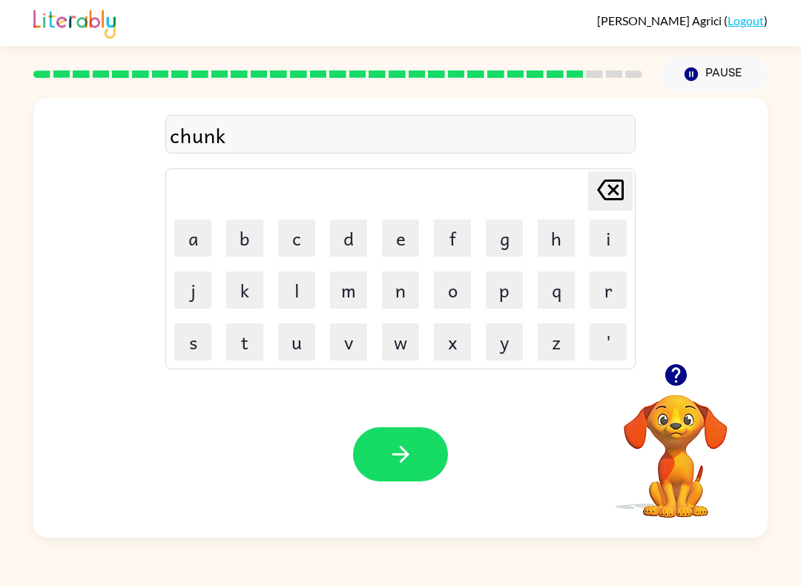
click at [423, 480] on button "button" at bounding box center [400, 454] width 95 height 54
click at [412, 468] on button "button" at bounding box center [400, 454] width 95 height 54
click at [378, 469] on button "button" at bounding box center [400, 454] width 95 height 54
